Goal: Information Seeking & Learning: Learn about a topic

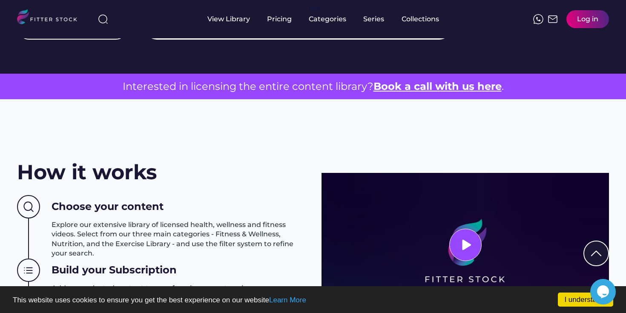
scroll to position [241, 0]
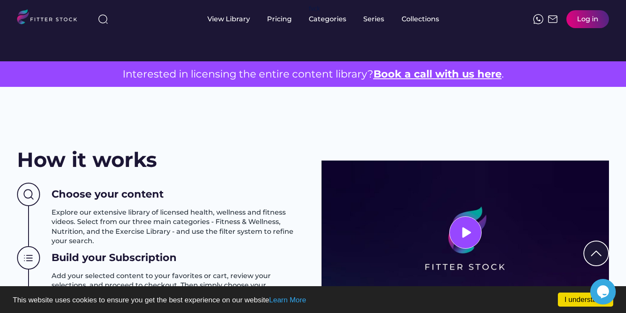
click at [419, 76] on u "Book a call with us here" at bounding box center [438, 74] width 128 height 12
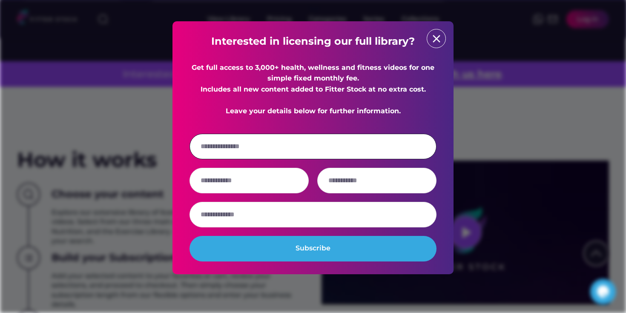
click at [291, 158] on input "email" at bounding box center [313, 147] width 247 height 26
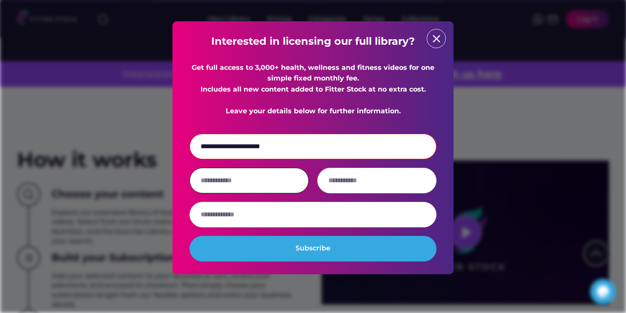
type input "**********"
click at [243, 193] on input "input" at bounding box center [249, 181] width 119 height 26
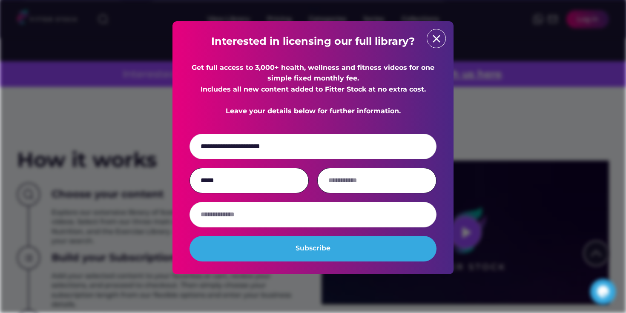
type input "*****"
click at [356, 191] on input "input" at bounding box center [376, 181] width 119 height 26
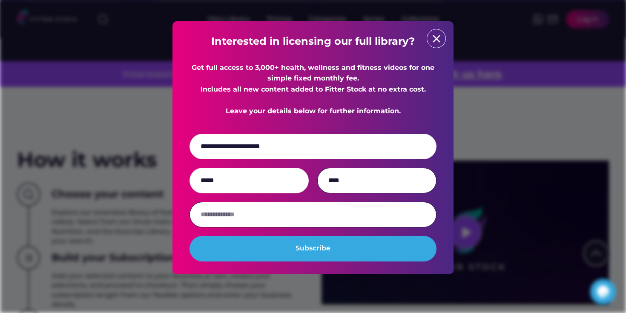
type input "****"
click at [328, 224] on input "input" at bounding box center [313, 215] width 247 height 26
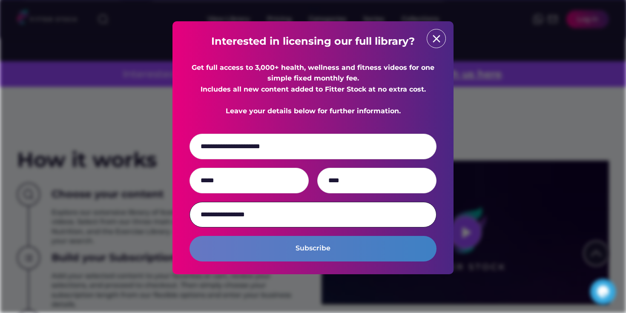
type input "**********"
click at [329, 256] on button "Subscribe" at bounding box center [313, 249] width 247 height 26
click at [338, 259] on button "Subscribe" at bounding box center [313, 249] width 247 height 26
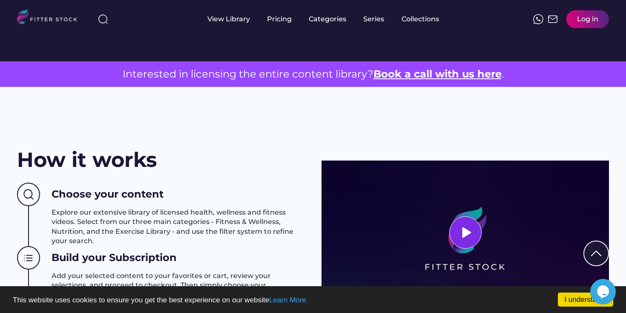
click at [474, 232] on div at bounding box center [465, 232] width 32 height 32
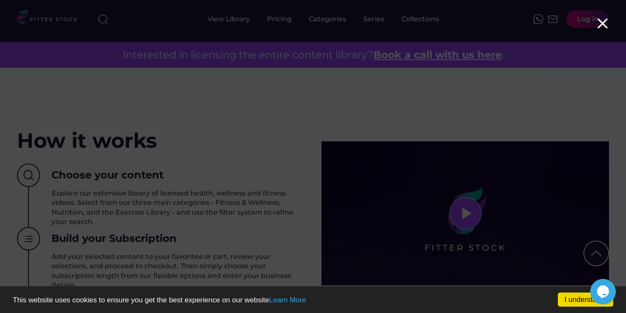
scroll to position [263, 0]
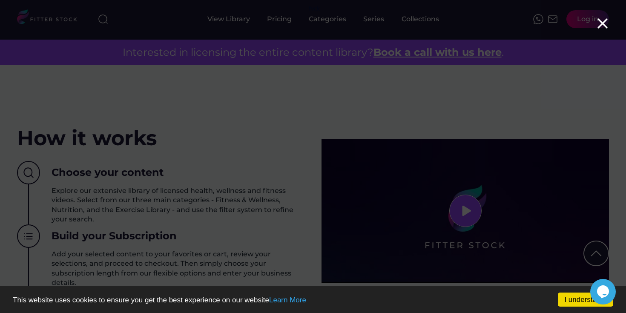
click at [605, 31] on icon at bounding box center [602, 23] width 17 height 17
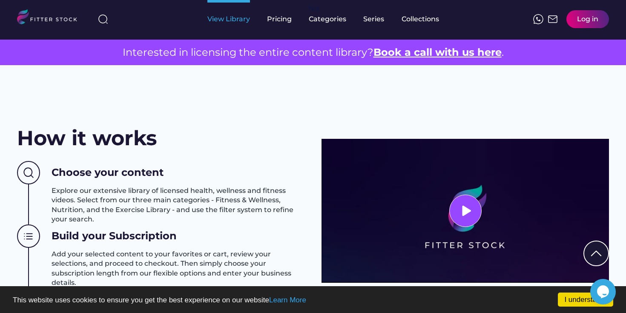
click at [227, 22] on div "View Library" at bounding box center [228, 18] width 43 height 9
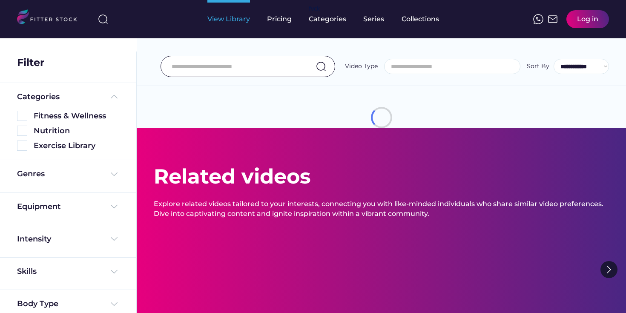
select select
select select "**********"
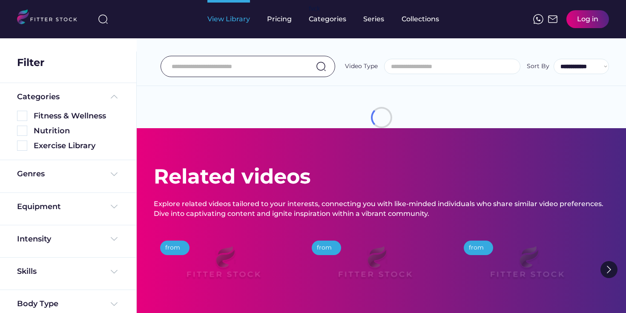
scroll to position [7, 0]
select select "**********"
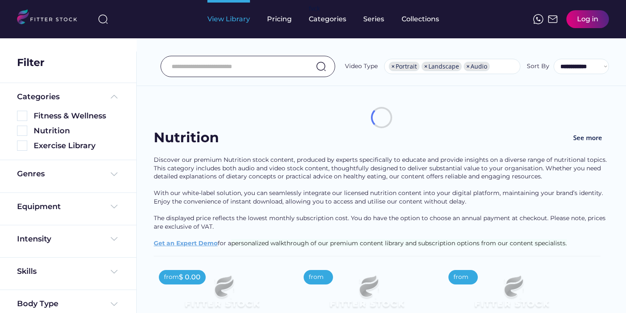
click at [53, 118] on div "Categories Fitness & Wellness Nutrition Exercise Library" at bounding box center [68, 122] width 136 height 78
click at [25, 116] on div "Categories Fitness & Wellness Nutrition Exercise Library" at bounding box center [68, 122] width 136 height 78
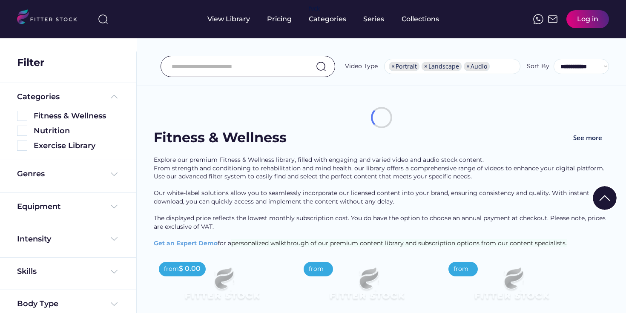
scroll to position [42, 0]
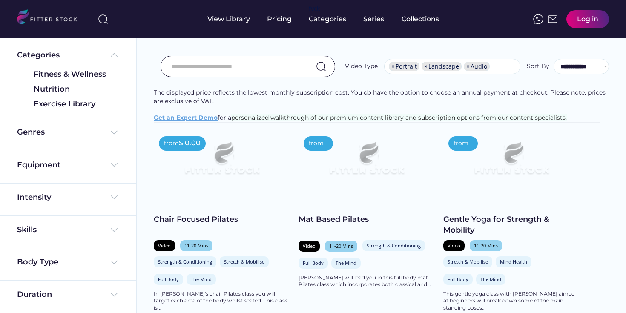
click at [185, 122] on div "Explore our premium Fitness & Wellness library, filled with engaging and varied…" at bounding box center [381, 76] width 455 height 92
drag, startPoint x: 68, startPoint y: 80, endPoint x: 72, endPoint y: 0, distance: 79.7
click at [68, 80] on div "Nutrition" at bounding box center [68, 87] width 102 height 15
click at [66, 73] on div "Fitness & Wellness" at bounding box center [77, 74] width 86 height 11
click at [114, 55] on img at bounding box center [114, 55] width 10 height 10
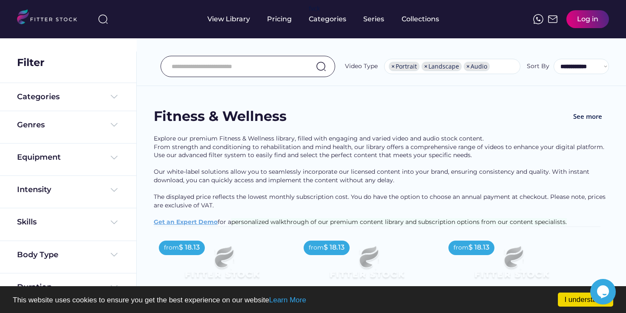
scroll to position [0, 0]
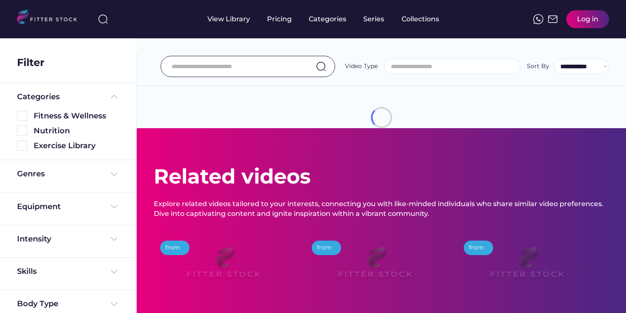
select select
select select "**********"
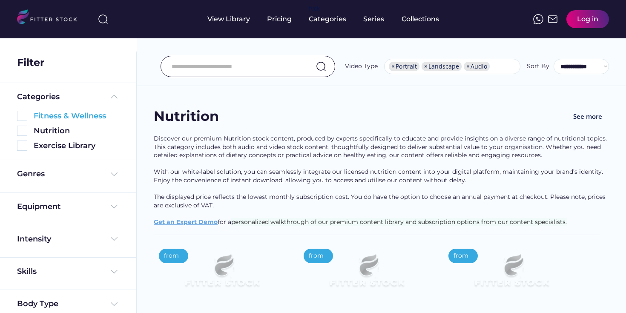
scroll to position [7, 0]
click at [24, 116] on img at bounding box center [22, 116] width 10 height 10
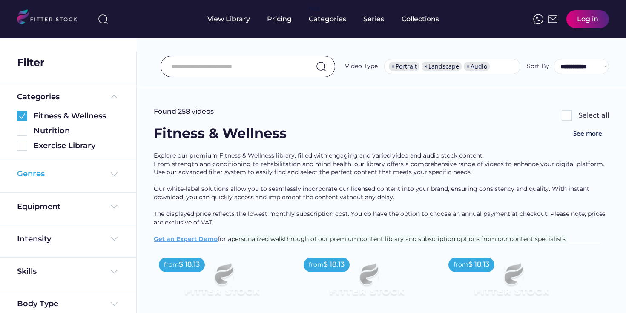
click at [118, 173] on img at bounding box center [114, 174] width 10 height 10
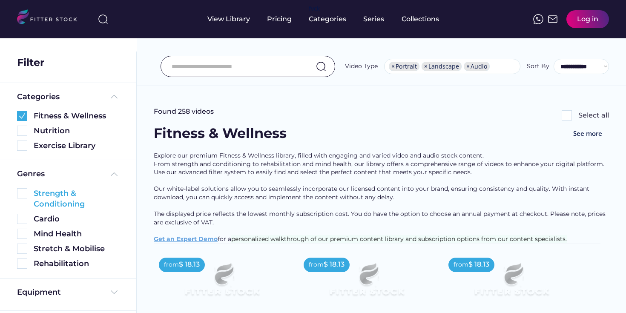
click at [25, 195] on img at bounding box center [22, 193] width 10 height 10
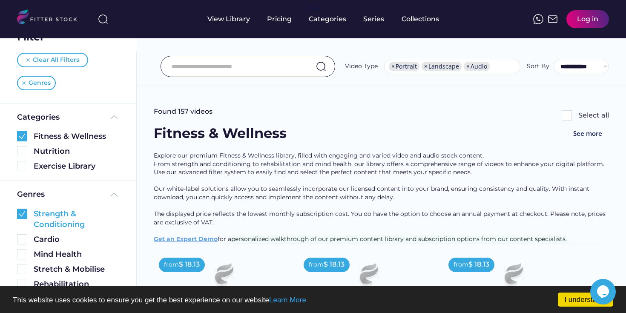
scroll to position [0, 0]
click at [17, 241] on img at bounding box center [22, 239] width 10 height 10
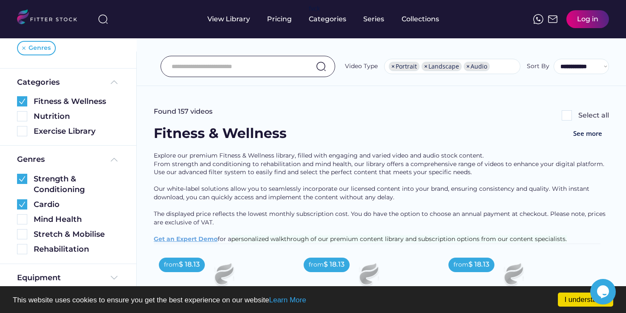
scroll to position [60, 0]
click at [22, 236] on img at bounding box center [22, 235] width 10 height 10
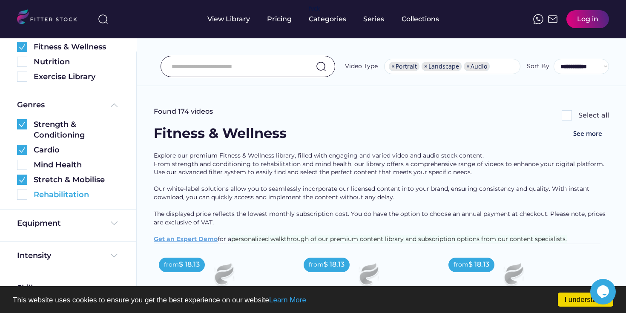
scroll to position [115, 0]
click at [78, 227] on div "Equipment" at bounding box center [68, 223] width 102 height 11
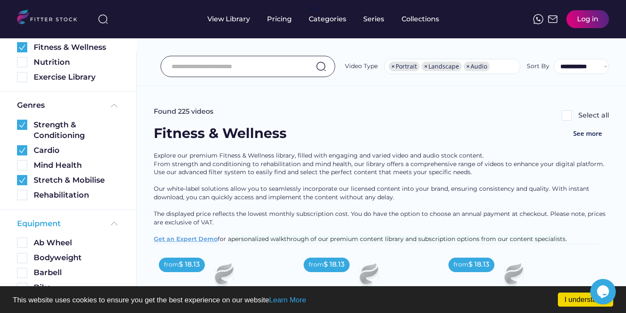
click at [112, 222] on img at bounding box center [114, 223] width 10 height 10
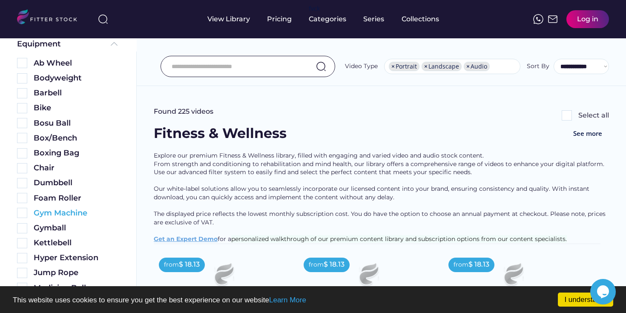
scroll to position [295, 0]
click at [47, 175] on div "Dumbbell" at bounding box center [68, 180] width 102 height 15
click at [40, 170] on div "Chair" at bounding box center [77, 167] width 86 height 11
click at [23, 169] on img at bounding box center [22, 168] width 10 height 10
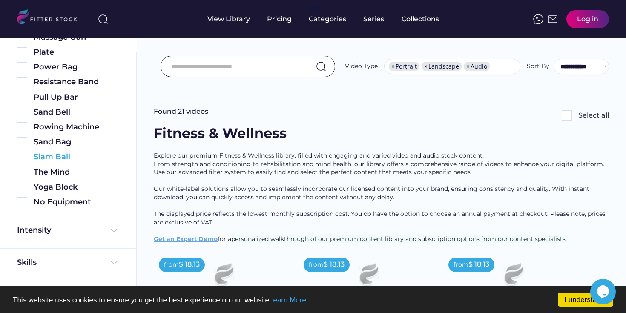
scroll to position [557, 0]
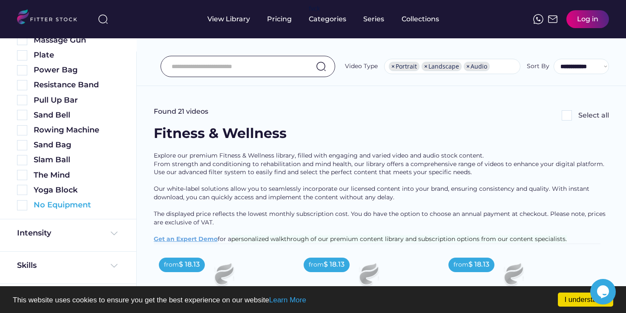
click at [23, 205] on img at bounding box center [22, 205] width 10 height 10
click at [52, 228] on div "Intensity" at bounding box center [68, 235] width 136 height 32
click at [110, 234] on img at bounding box center [114, 233] width 10 height 10
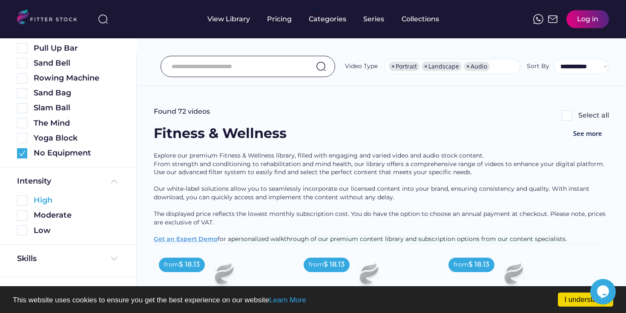
scroll to position [609, 0]
click at [23, 214] on img at bounding box center [22, 215] width 10 height 10
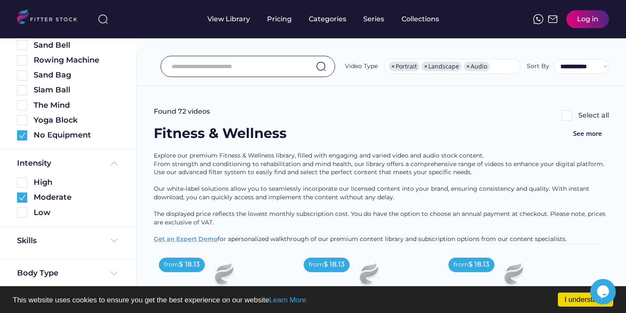
scroll to position [657, 0]
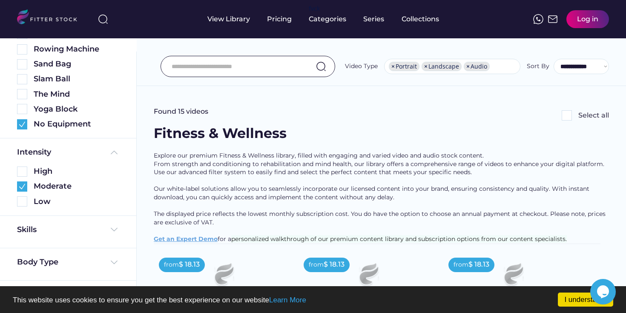
click at [118, 224] on div "Skills" at bounding box center [68, 232] width 136 height 32
click at [116, 230] on img at bounding box center [114, 229] width 10 height 10
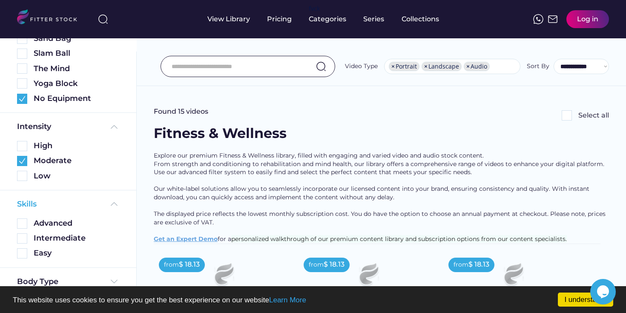
scroll to position [692, 0]
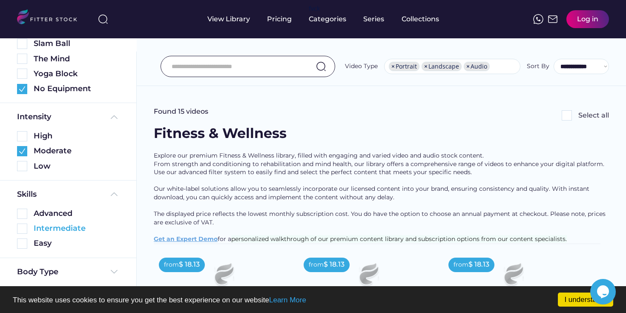
click at [22, 229] on img at bounding box center [22, 229] width 10 height 10
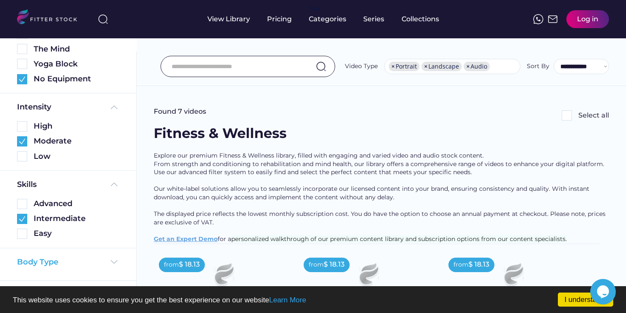
click at [116, 260] on img at bounding box center [114, 262] width 10 height 10
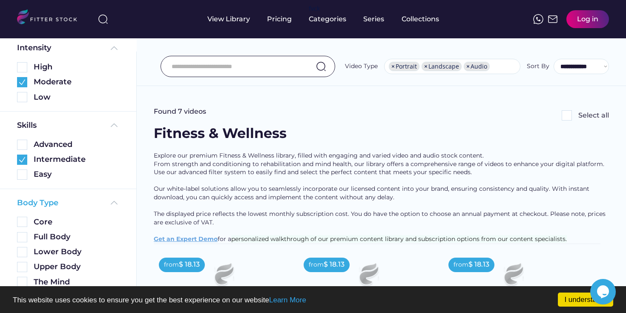
scroll to position [763, 0]
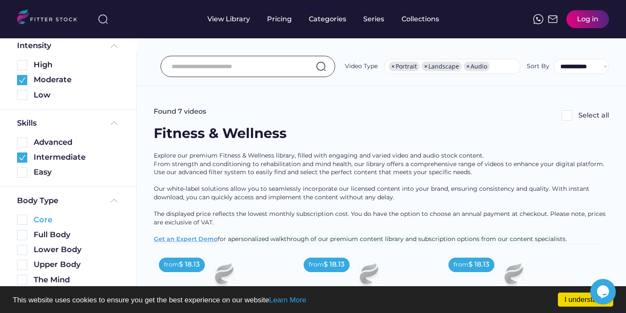
click at [25, 220] on img at bounding box center [22, 220] width 10 height 10
click at [25, 237] on img at bounding box center [22, 235] width 10 height 10
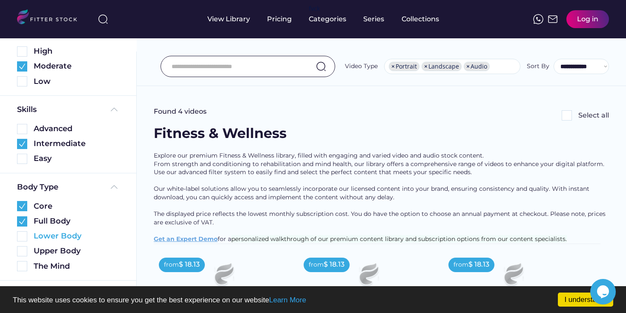
click at [20, 239] on img at bounding box center [22, 236] width 10 height 10
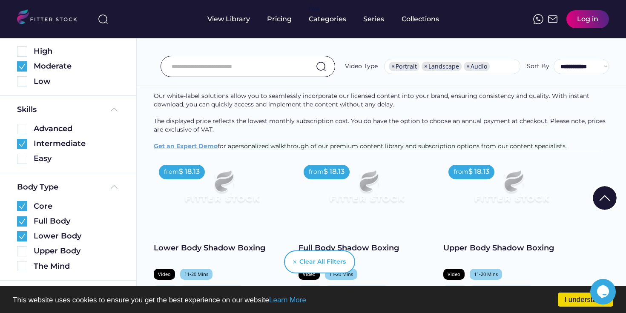
scroll to position [92, 0]
click at [218, 198] on img at bounding box center [221, 190] width 109 height 61
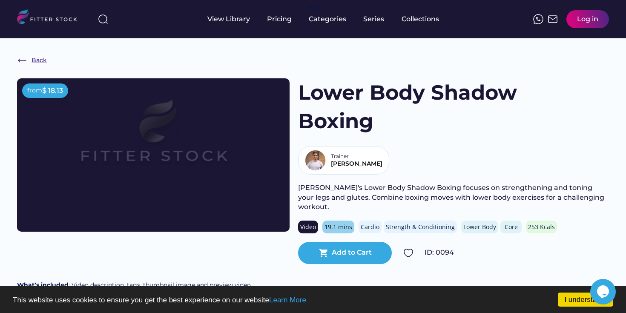
click at [22, 60] on img at bounding box center [22, 60] width 10 height 10
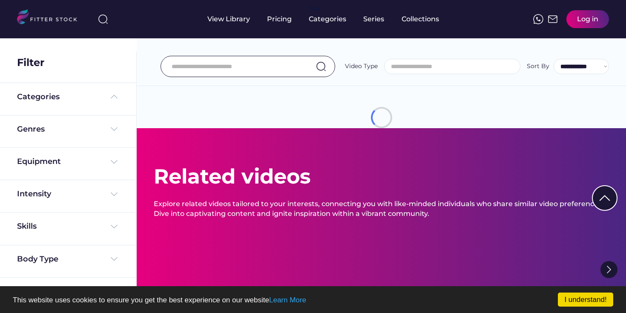
select select
select select "**********"
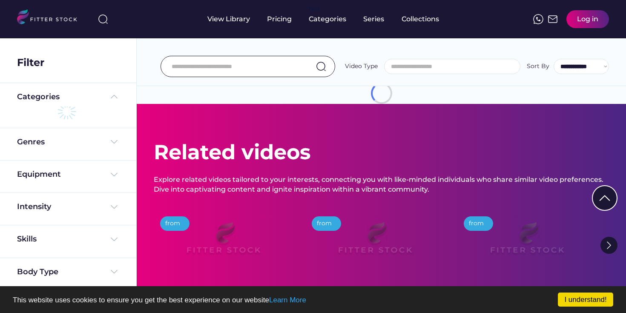
scroll to position [7, 0]
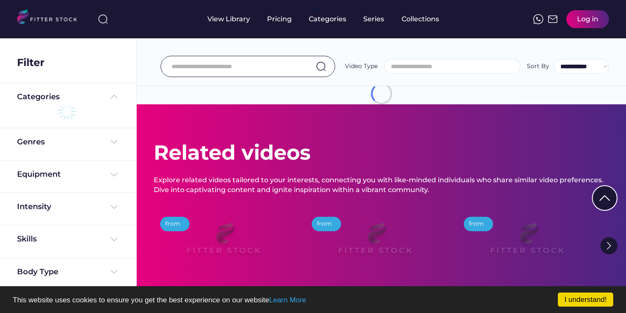
select select "**********"
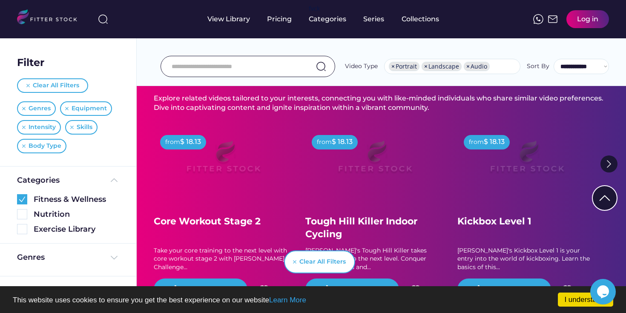
scroll to position [880, 0]
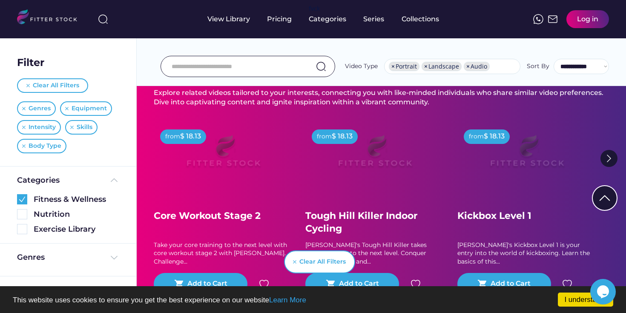
click at [155, 55] on div "**********" at bounding box center [381, 47] width 489 height 77
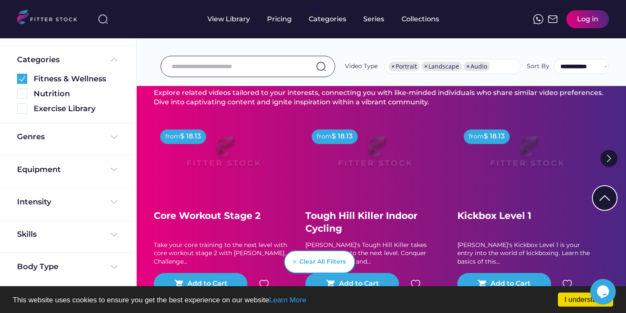
scroll to position [126, 0]
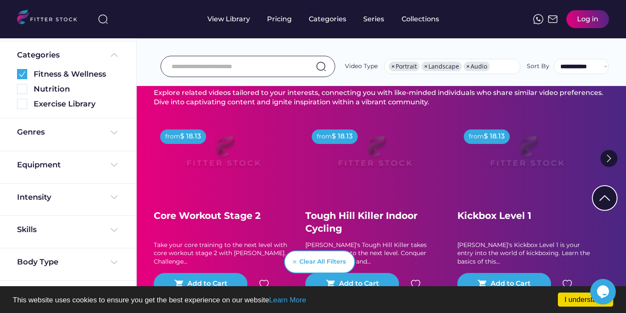
click at [121, 198] on div "Intensity" at bounding box center [68, 200] width 136 height 32
click at [116, 198] on img at bounding box center [114, 197] width 10 height 10
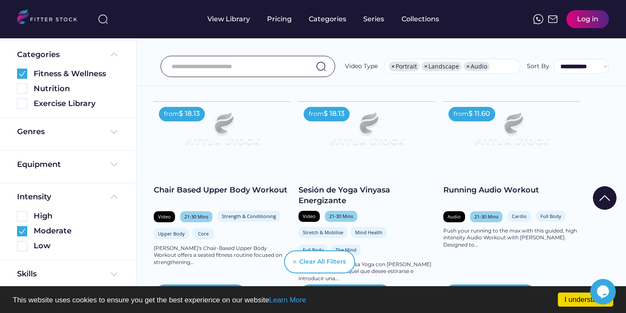
scroll to position [376, 0]
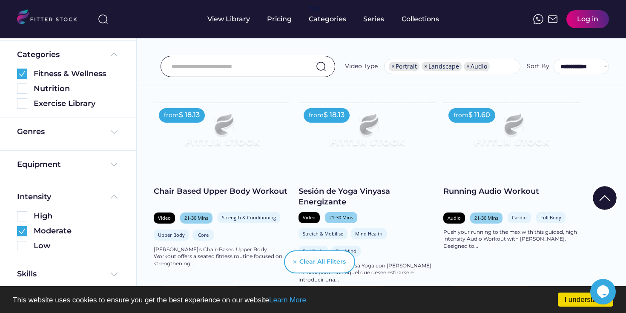
click at [345, 146] on img at bounding box center [366, 133] width 109 height 61
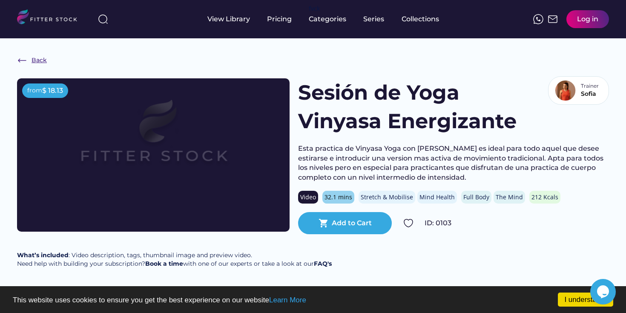
click at [24, 58] on img at bounding box center [22, 60] width 10 height 10
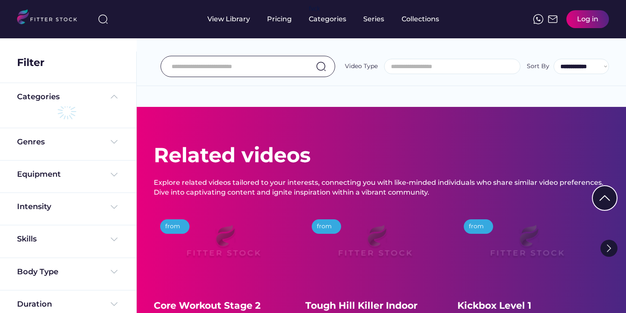
select select
select select "**********"
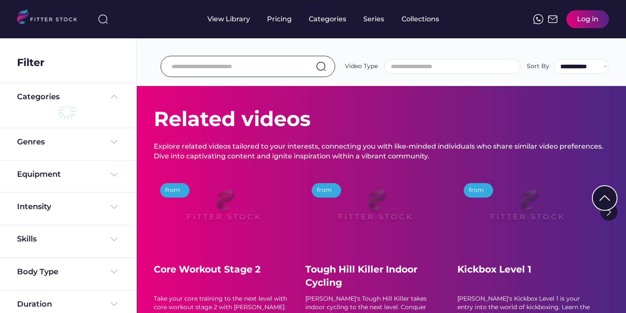
scroll to position [7, 0]
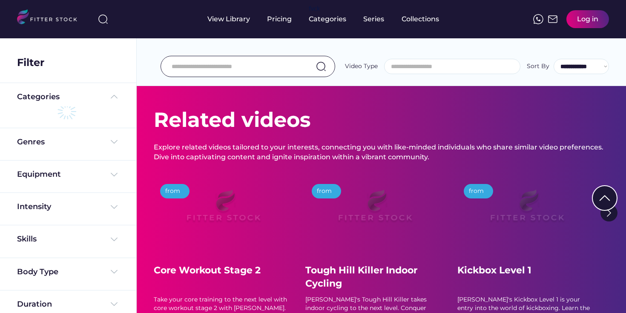
select select "**********"
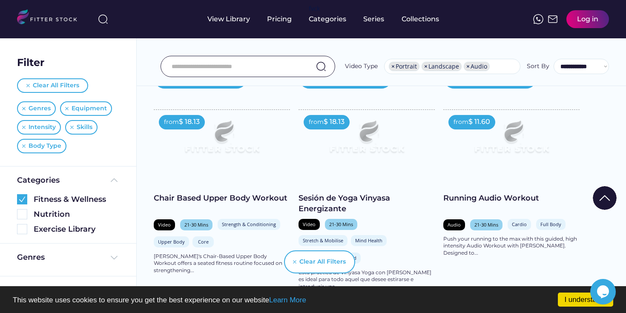
scroll to position [366, 0]
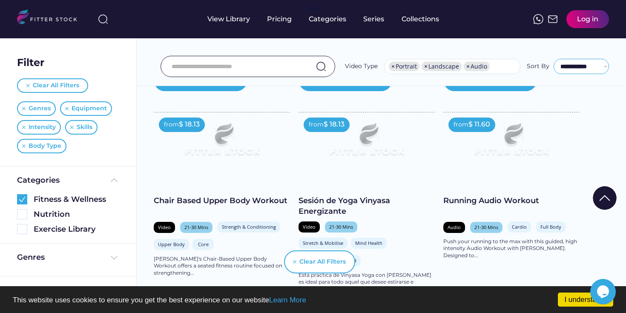
click option "**********" at bounding box center [0, 0] width 0 height 0
